Goal: Task Accomplishment & Management: Manage account settings

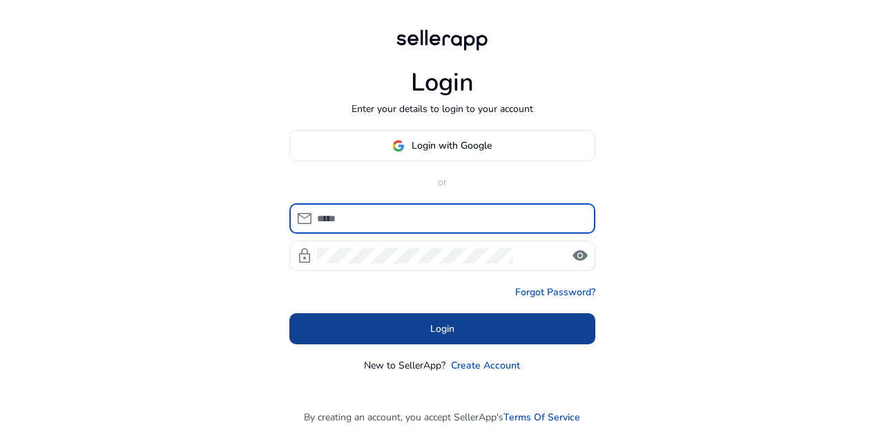
type input "**********"
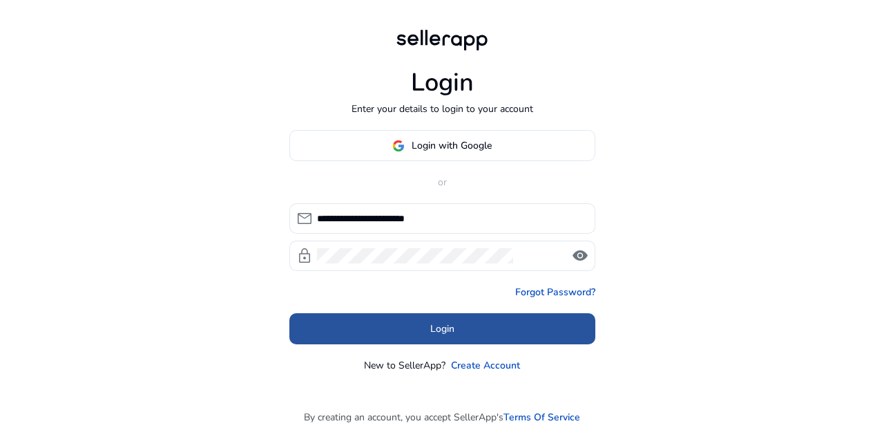
click at [416, 332] on span at bounding box center [443, 328] width 306 height 33
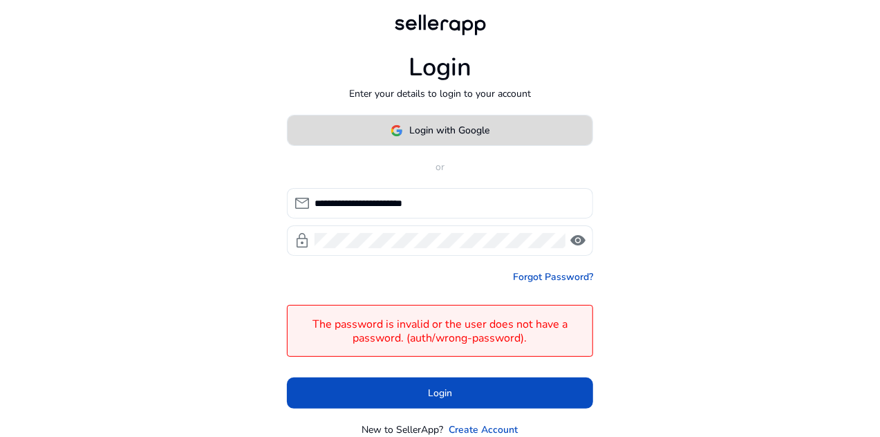
click at [477, 120] on span at bounding box center [439, 130] width 305 height 33
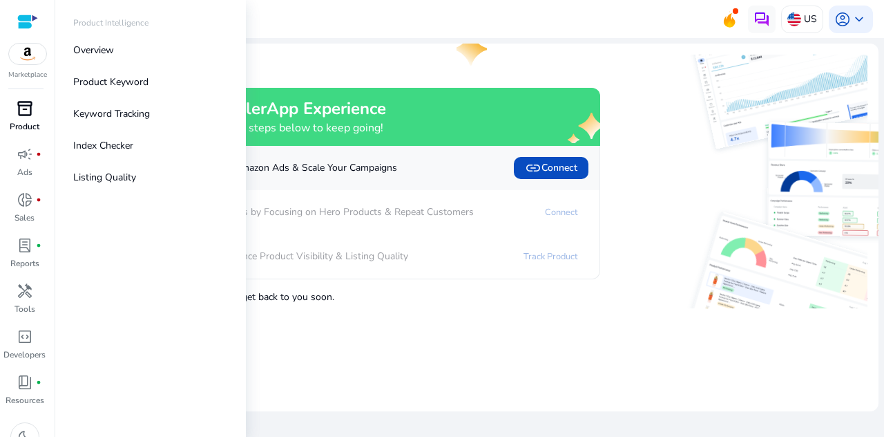
click at [23, 114] on span "inventory_2" at bounding box center [25, 108] width 17 height 17
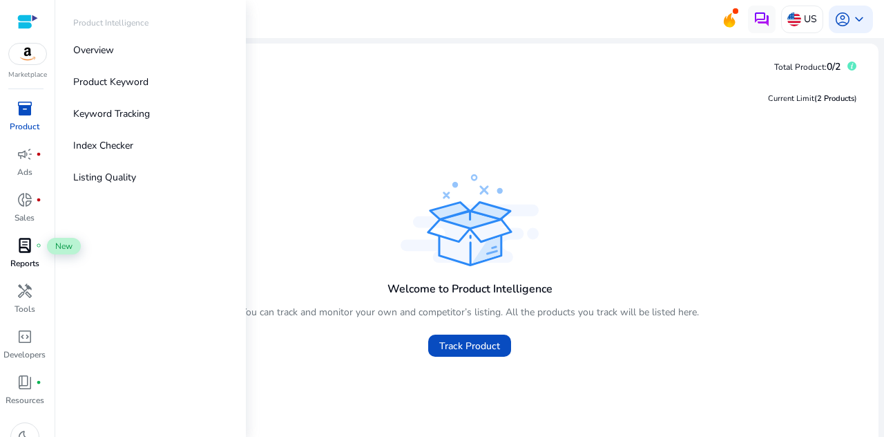
scroll to position [19, 0]
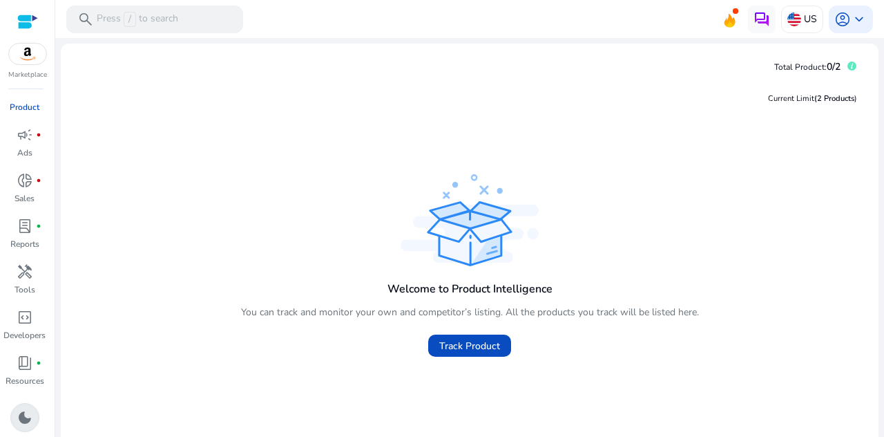
click at [17, 413] on span "dark_mode" at bounding box center [25, 417] width 17 height 17
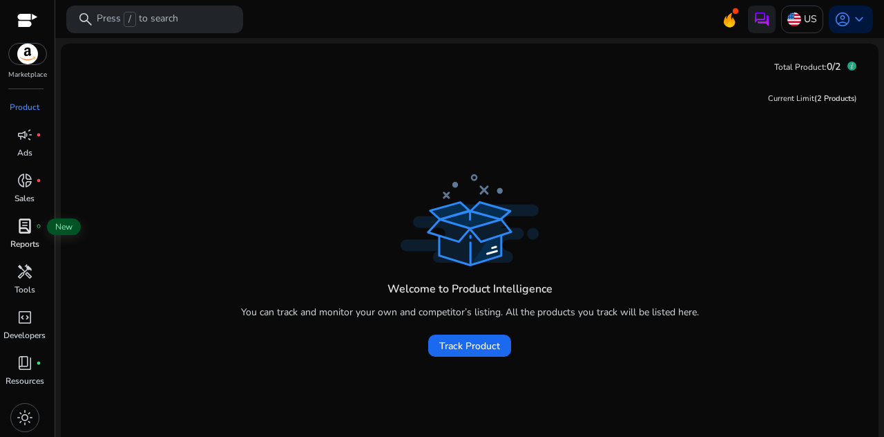
click at [21, 226] on span "lab_profile" at bounding box center [25, 226] width 17 height 17
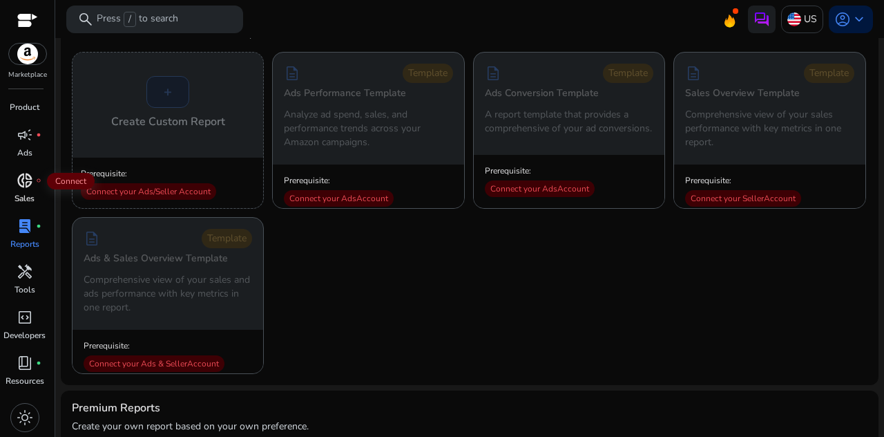
click at [31, 189] on span "donut_small" at bounding box center [25, 180] width 17 height 17
